Goal: Navigation & Orientation: Find specific page/section

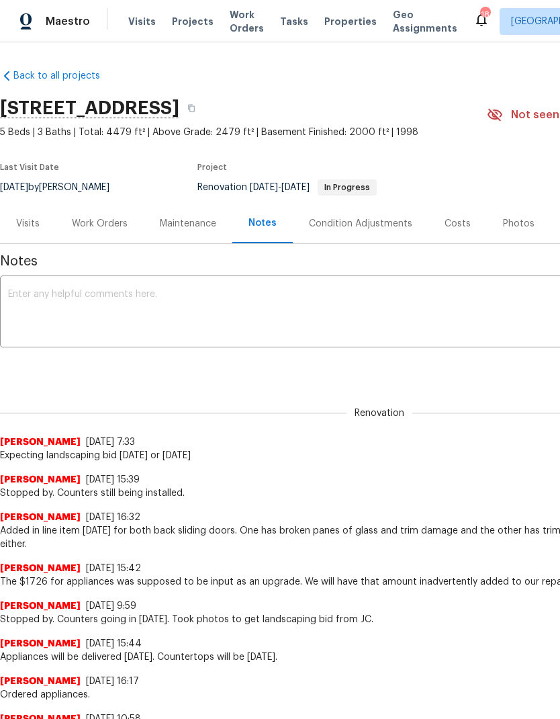
click at [136, 25] on span "Visits" at bounding box center [142, 21] width 28 height 13
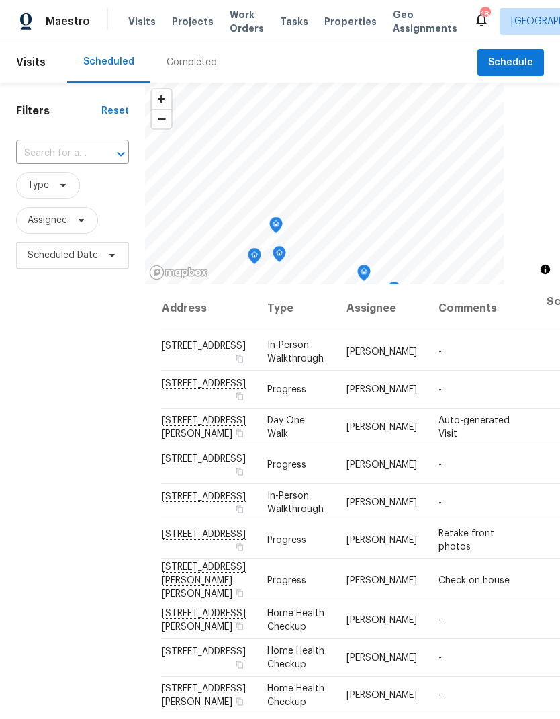
click at [191, 23] on span "Projects" at bounding box center [193, 21] width 42 height 13
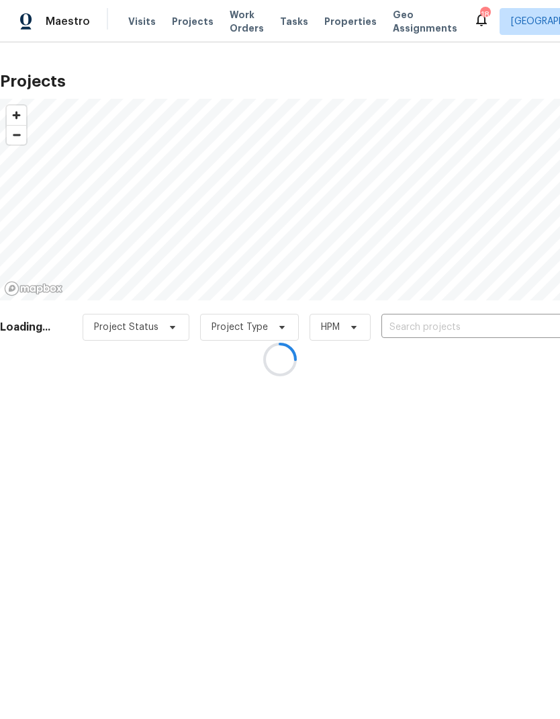
click at [334, 32] on div at bounding box center [280, 359] width 560 height 719
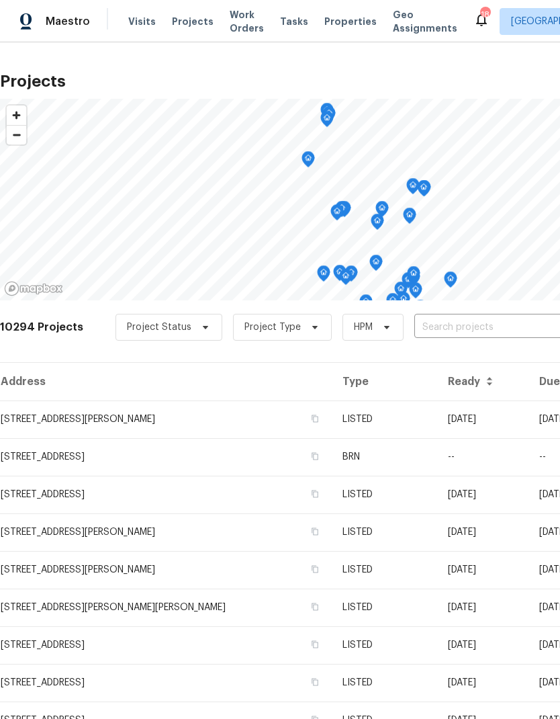
click at [336, 21] on span "Properties" at bounding box center [350, 21] width 52 height 13
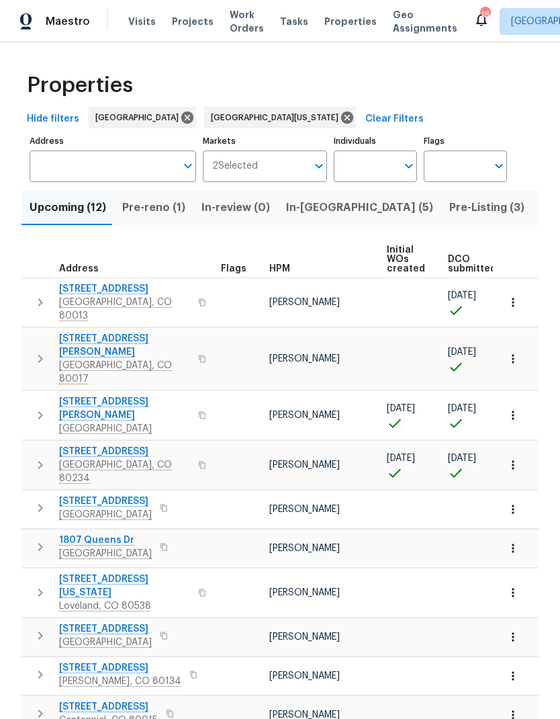
click at [154, 214] on span "Pre-reno (1)" at bounding box center [153, 207] width 63 height 19
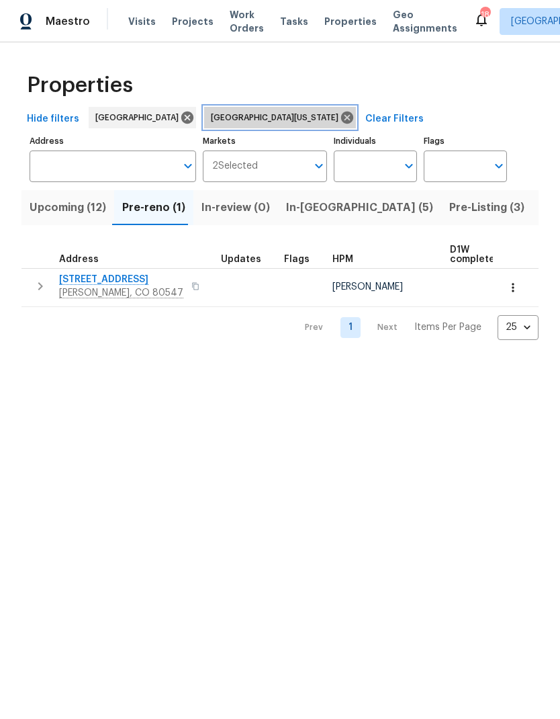
click at [340, 118] on icon at bounding box center [347, 117] width 15 height 15
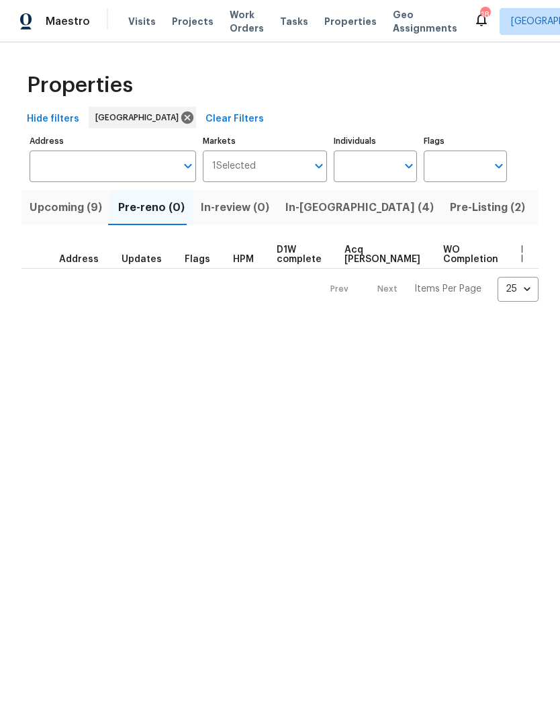
click at [72, 214] on span "Upcoming (9)" at bounding box center [66, 207] width 73 height 19
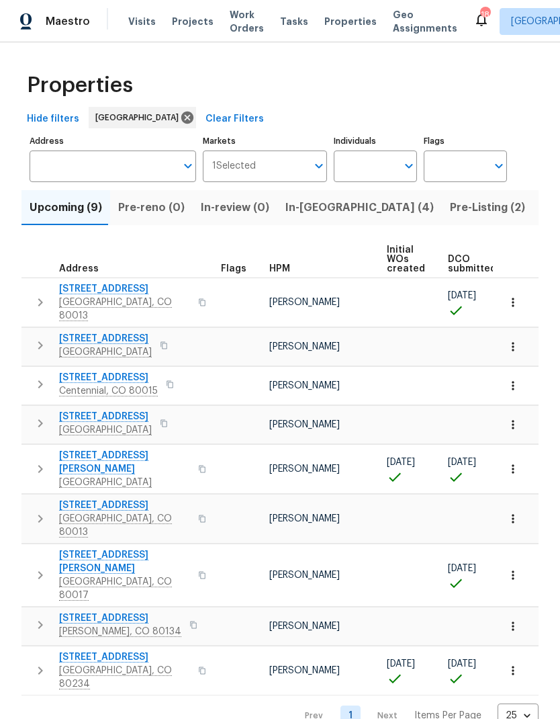
click at [134, 650] on span "[STREET_ADDRESS]" at bounding box center [124, 656] width 131 height 13
click at [136, 28] on span "Visits" at bounding box center [142, 21] width 28 height 13
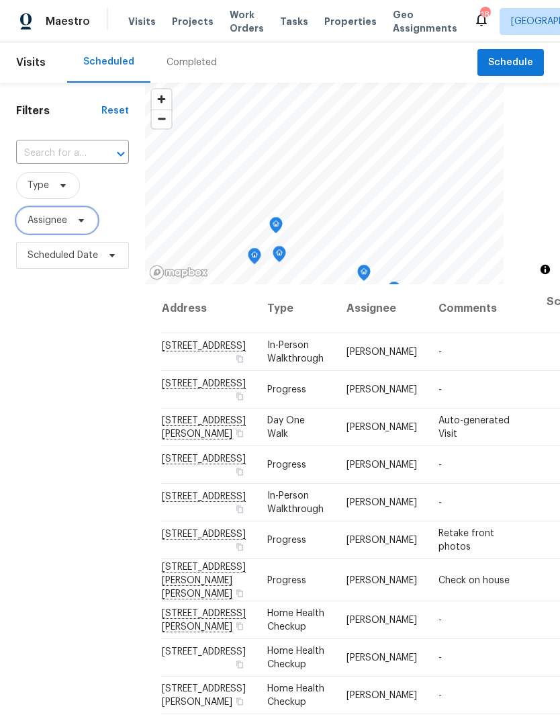
click at [73, 222] on span at bounding box center [79, 220] width 15 height 11
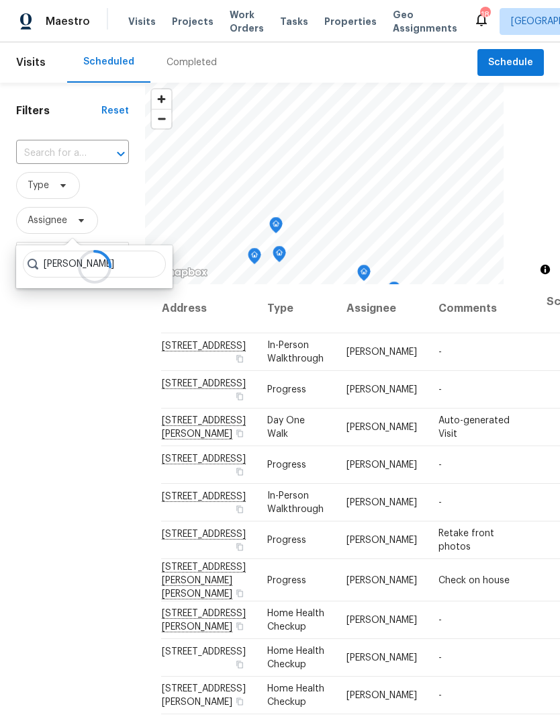
type input "[PERSON_NAME]"
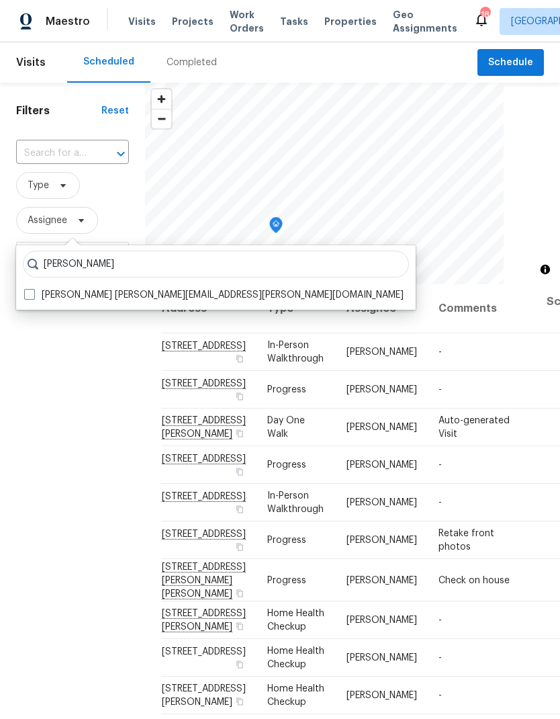
click at [36, 289] on label "Andrew McCuskey andrew.mccuskey@opendoor.com" at bounding box center [213, 294] width 379 height 13
click at [33, 289] on input "Andrew McCuskey andrew.mccuskey@opendoor.com" at bounding box center [28, 292] width 9 height 9
checkbox input "true"
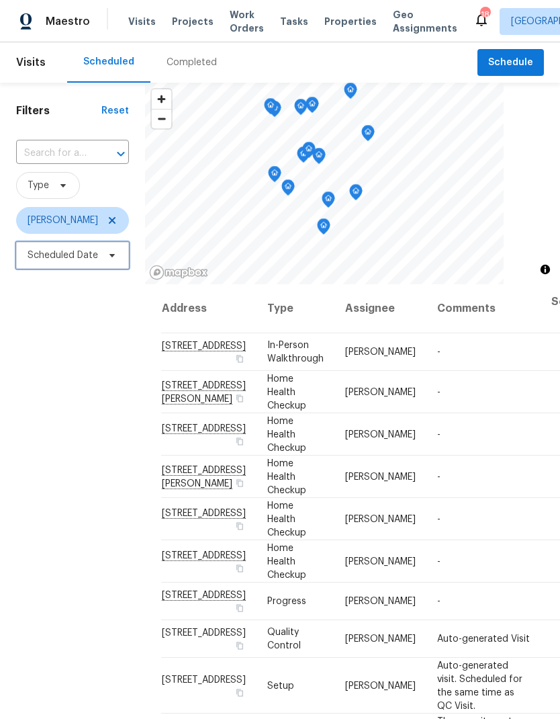
click at [83, 269] on span "Scheduled Date" at bounding box center [72, 255] width 113 height 27
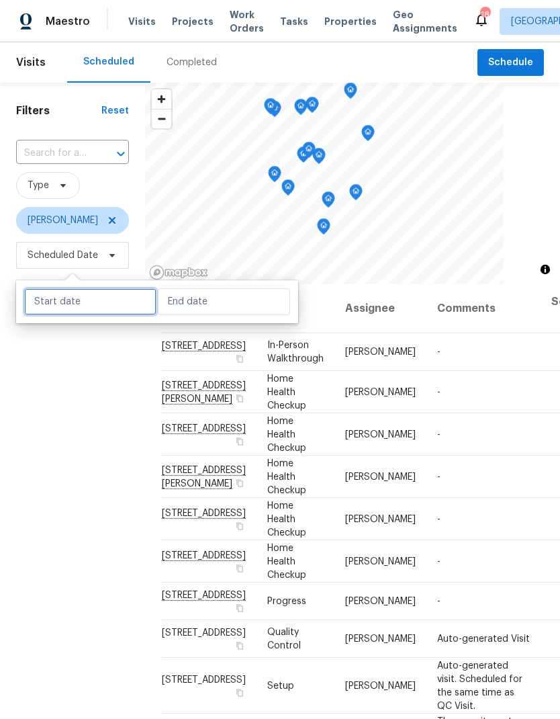
click at [83, 305] on input "text" at bounding box center [90, 301] width 132 height 27
select select "8"
select select "2025"
select select "9"
select select "2025"
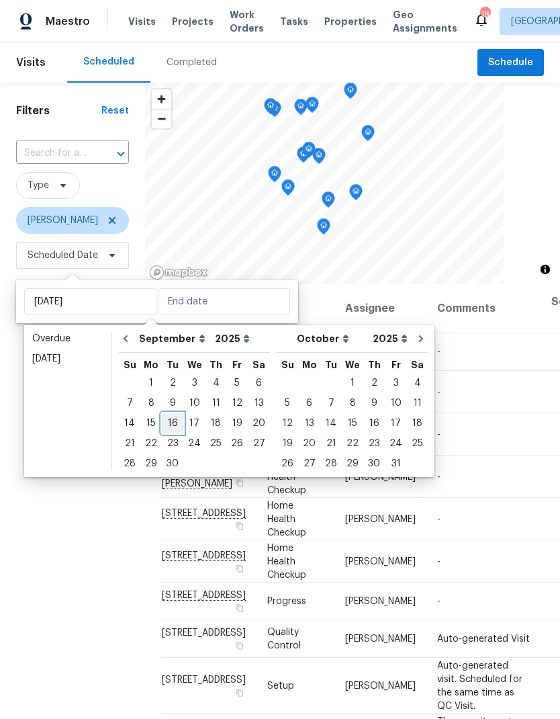
click at [169, 426] on div "16" at bounding box center [172, 423] width 21 height 19
type input "Tue, Sep 16"
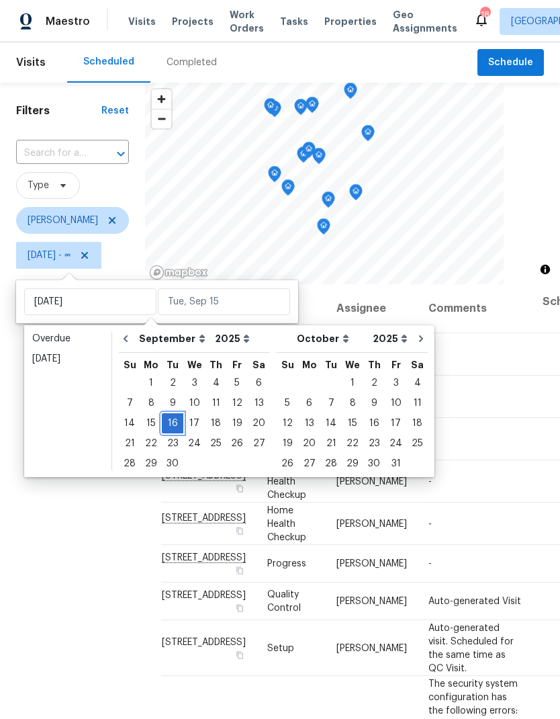
click at [169, 420] on div "16" at bounding box center [172, 423] width 21 height 19
type input "Tue, Sep 16"
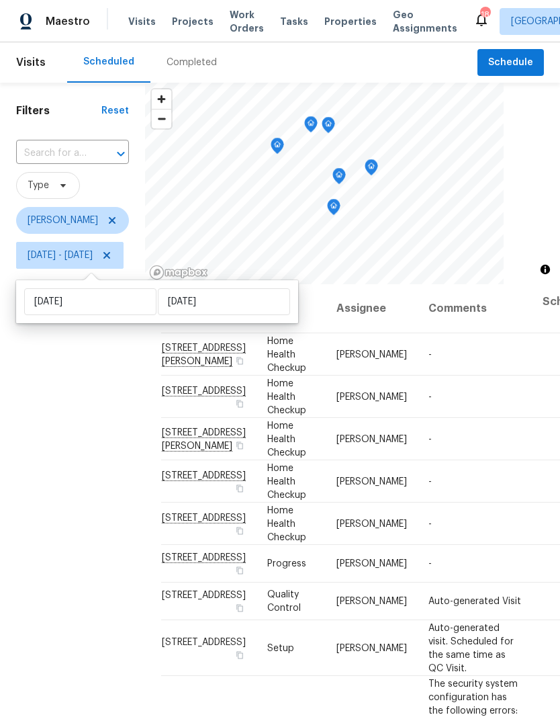
click at [84, 425] on div "Filters Reset ​ Type Andrew McCuskey Tue, Sep 16 - Tue, Sep 16" at bounding box center [72, 471] width 145 height 776
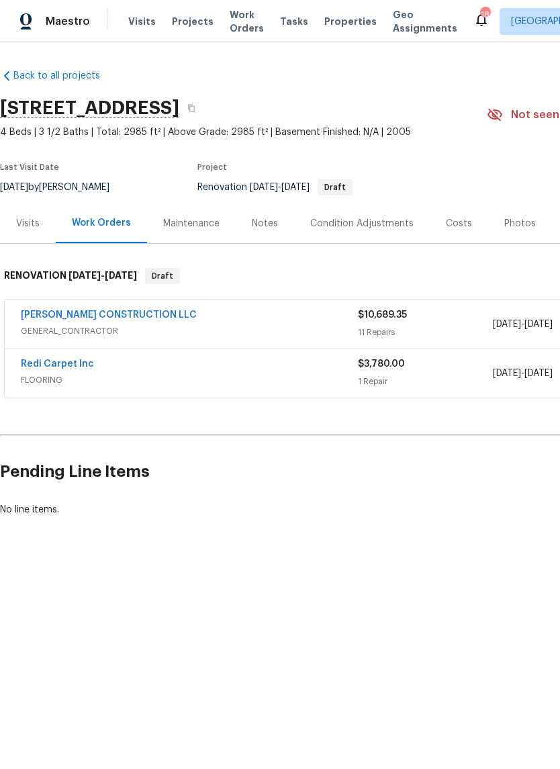
click at [141, 314] on link "[PERSON_NAME] CONSTRUCTION LLC" at bounding box center [109, 314] width 176 height 9
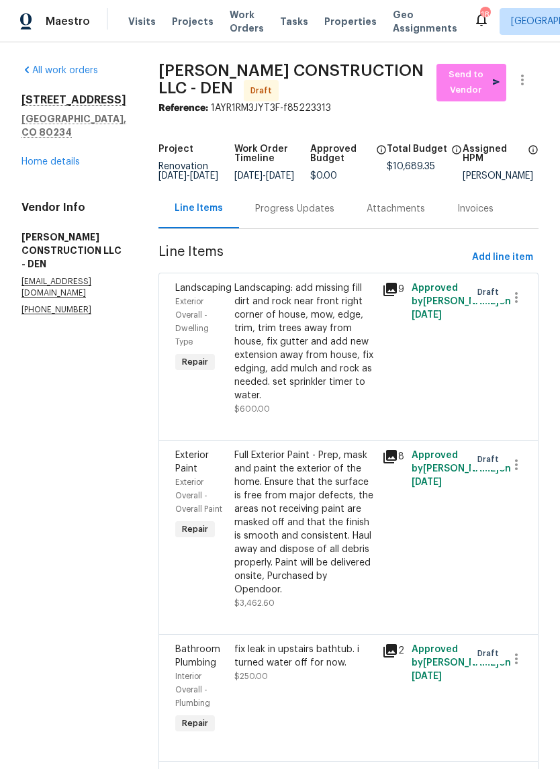
click at [52, 158] on link "Home details" at bounding box center [50, 161] width 58 height 9
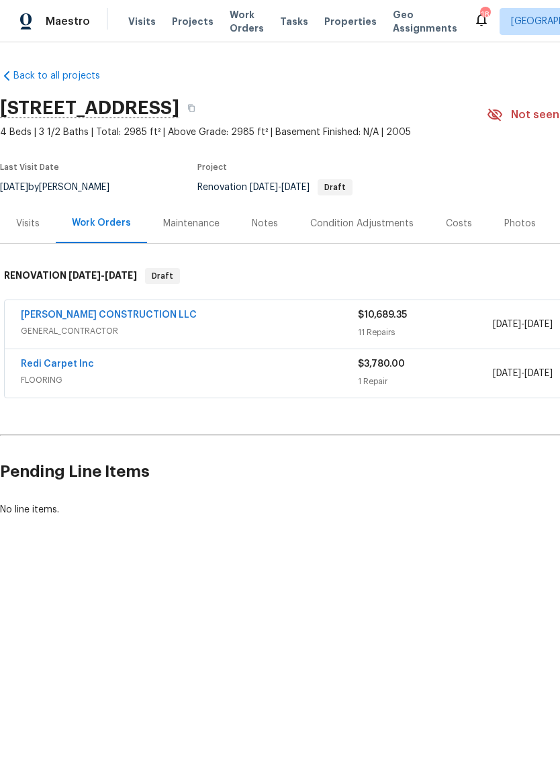
click at [373, 608] on html "Maestro Visits Projects Work Orders Tasks Properties Geo Assignments 18 [GEOGRA…" at bounding box center [280, 304] width 560 height 608
